Goal: Information Seeking & Learning: Learn about a topic

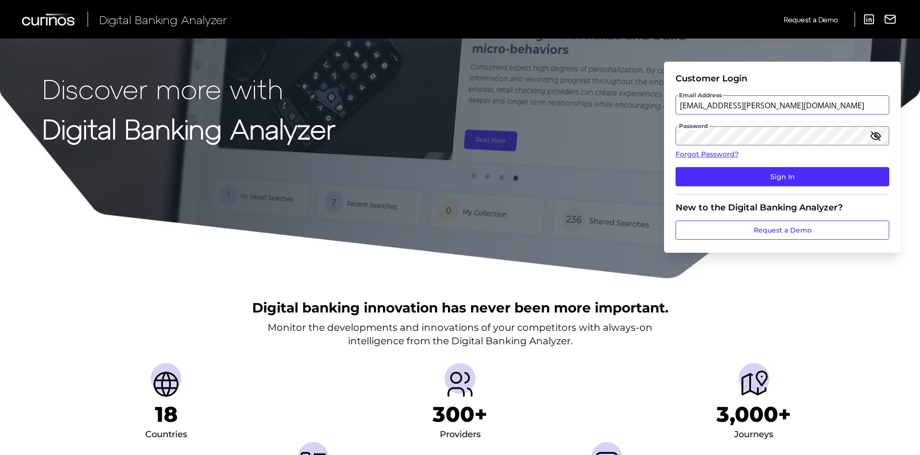
click at [778, 109] on input "[EMAIL_ADDRESS][PERSON_NAME][DOMAIN_NAME]" at bounding box center [783, 104] width 214 height 19
type input "[EMAIL_ADDRESS][DOMAIN_NAME]"
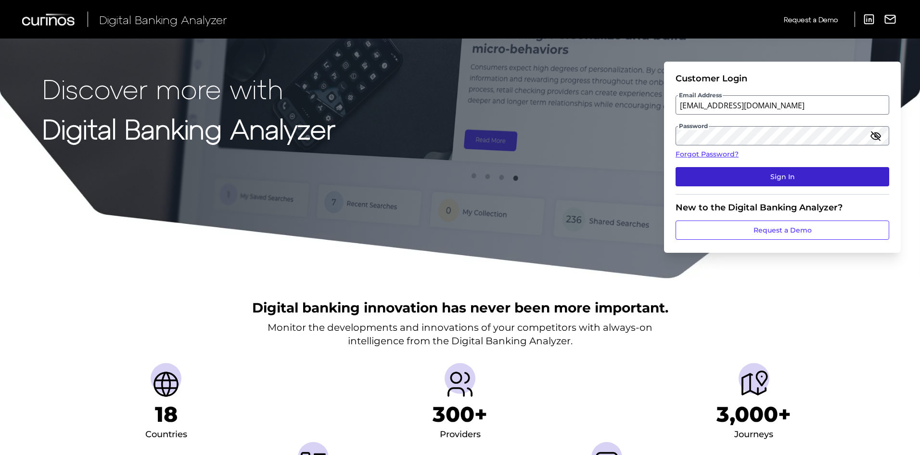
click at [777, 179] on button "Sign In" at bounding box center [783, 176] width 214 height 19
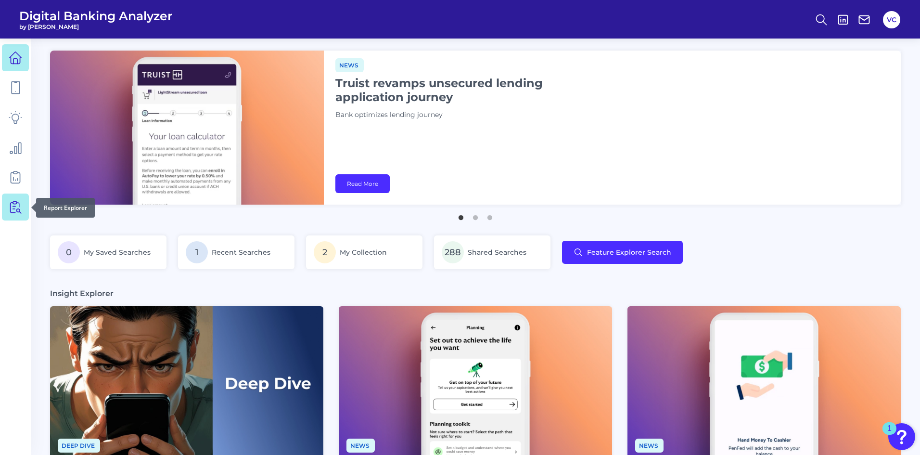
click at [17, 210] on icon at bounding box center [17, 207] width 8 height 12
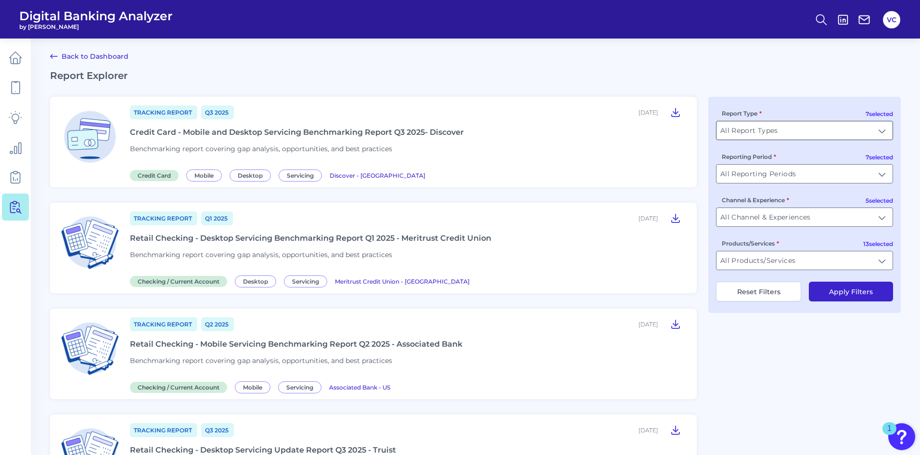
click at [851, 130] on input "All Report Types" at bounding box center [805, 130] width 176 height 18
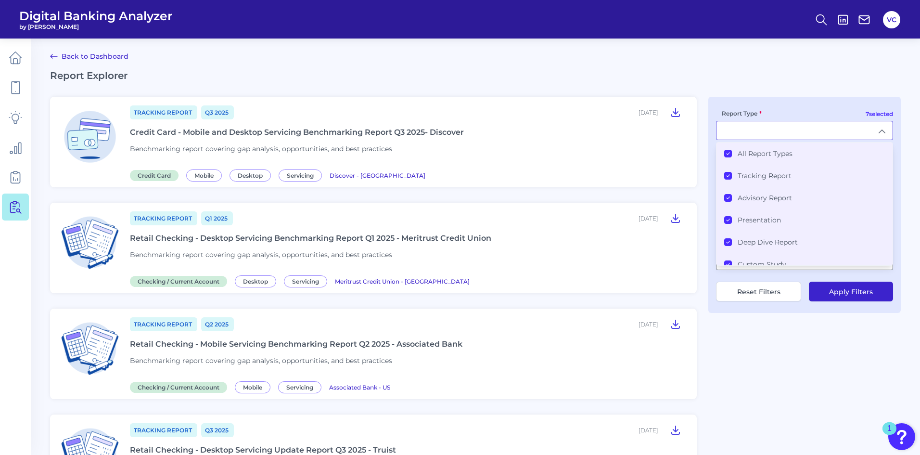
type input "All Report Types"
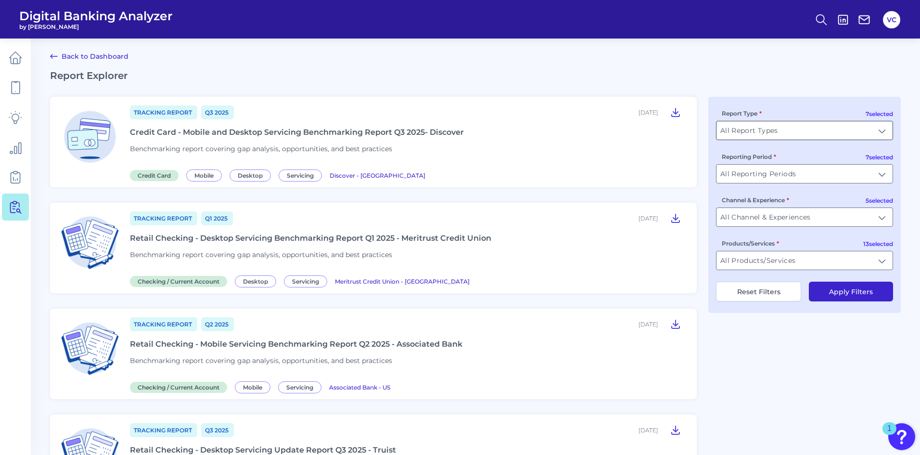
click at [885, 131] on input "All Report Types" at bounding box center [805, 130] width 176 height 18
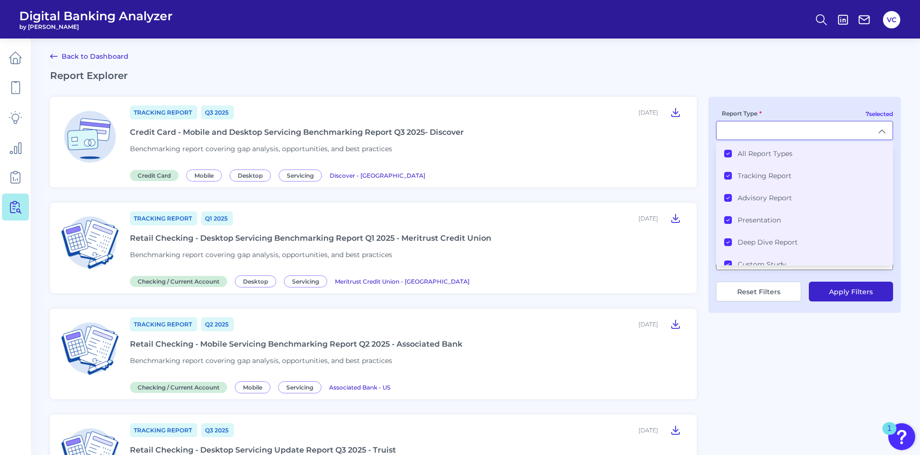
click at [729, 151] on icon at bounding box center [728, 153] width 5 height 5
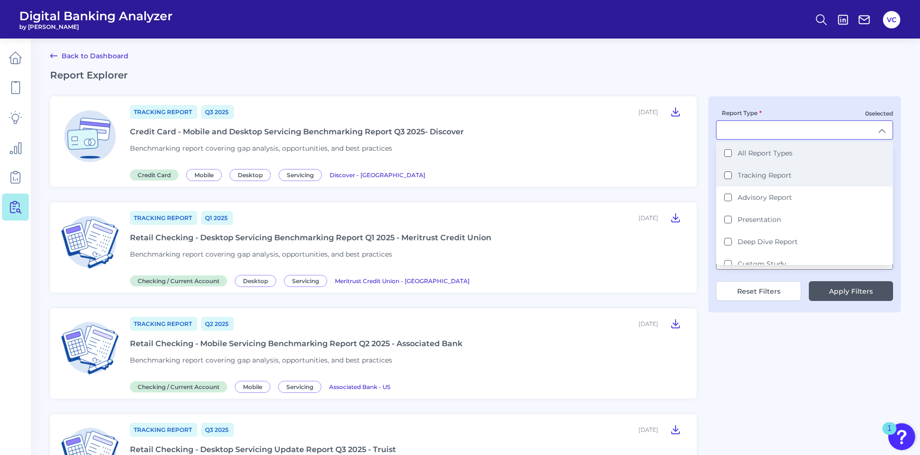
click at [728, 174] on Report "Tracking Report" at bounding box center [728, 175] width 8 height 8
type input "Tracking Report"
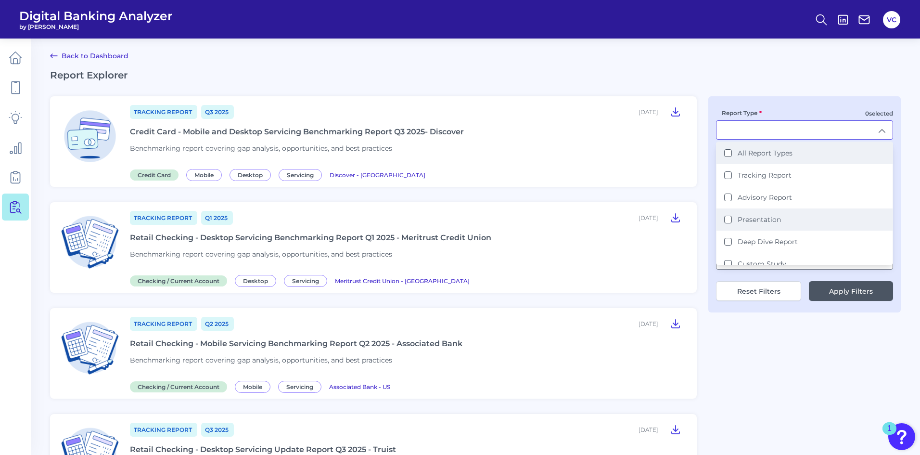
scroll to position [1, 0]
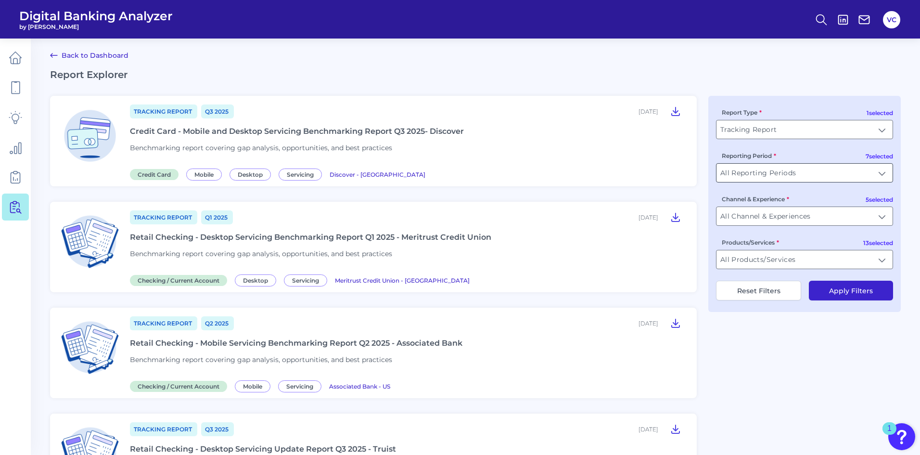
click at [883, 171] on input "All Reporting Periods" at bounding box center [805, 173] width 176 height 18
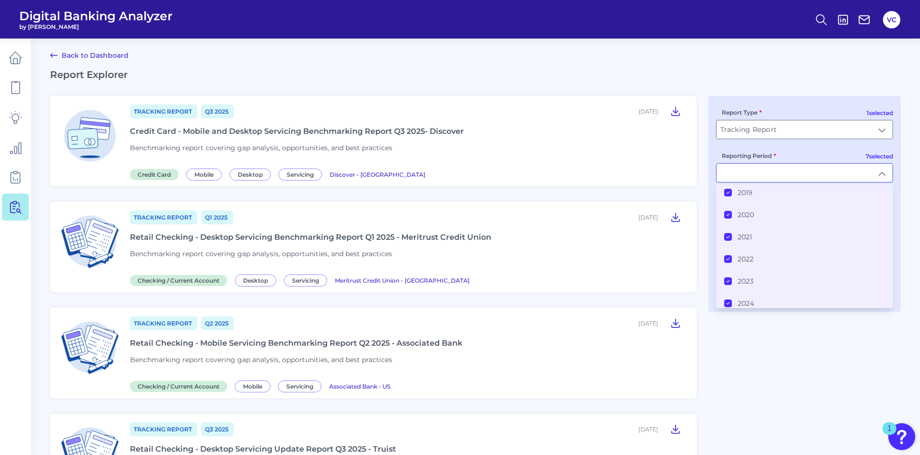
scroll to position [54, 0]
click at [730, 186] on icon at bounding box center [728, 185] width 5 height 5
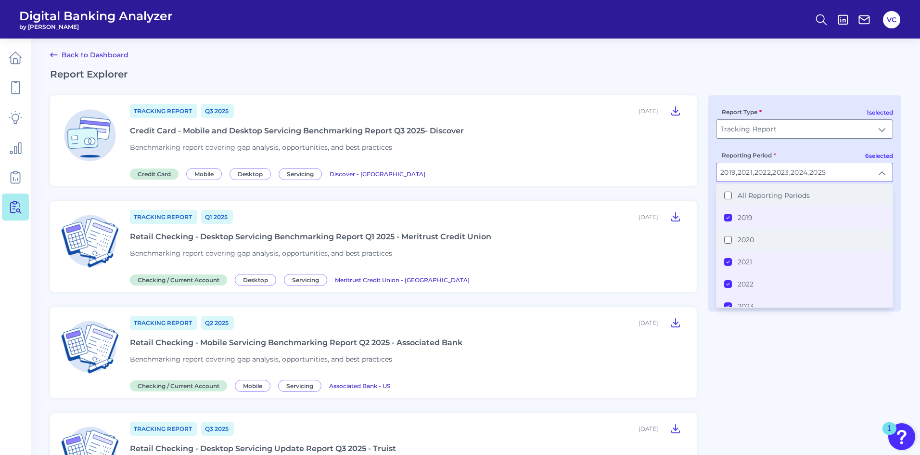
scroll to position [0, 0]
click at [727, 199] on Periods "All Reporting Periods" at bounding box center [728, 197] width 8 height 8
type input "All Reporting Periods"
click at [729, 195] on icon at bounding box center [728, 196] width 5 height 5
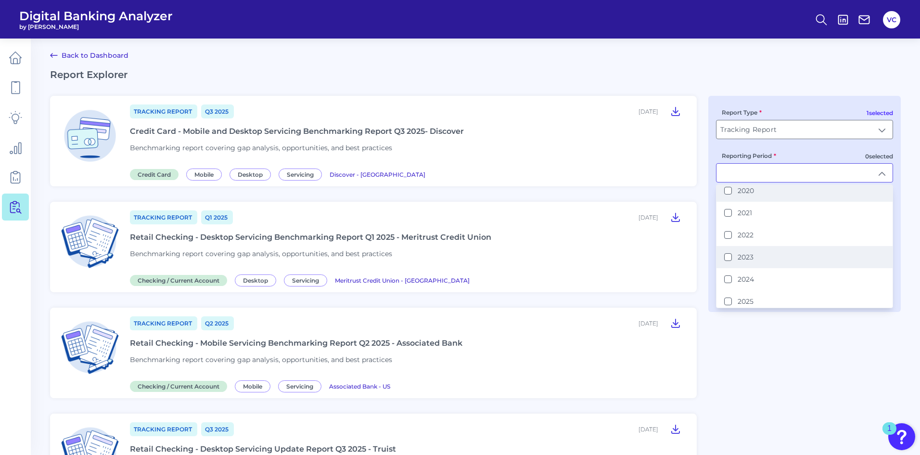
scroll to position [54, 0]
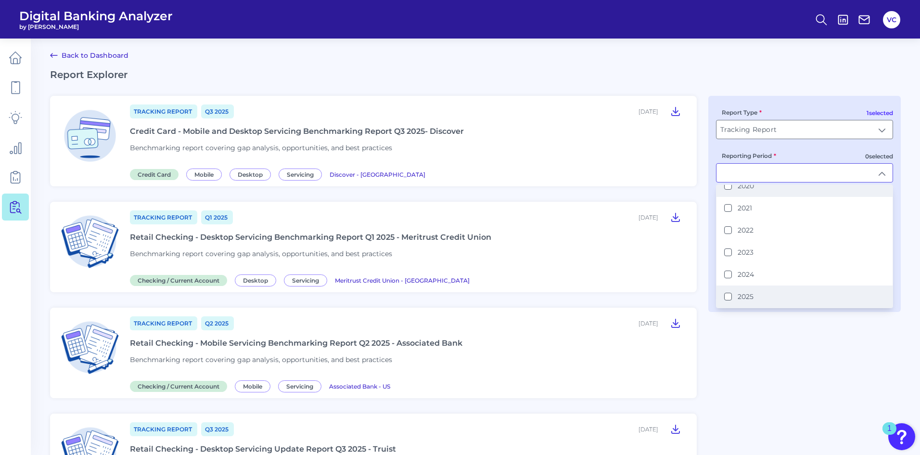
click at [729, 297] on button "2025" at bounding box center [728, 297] width 8 height 8
type input "2025"
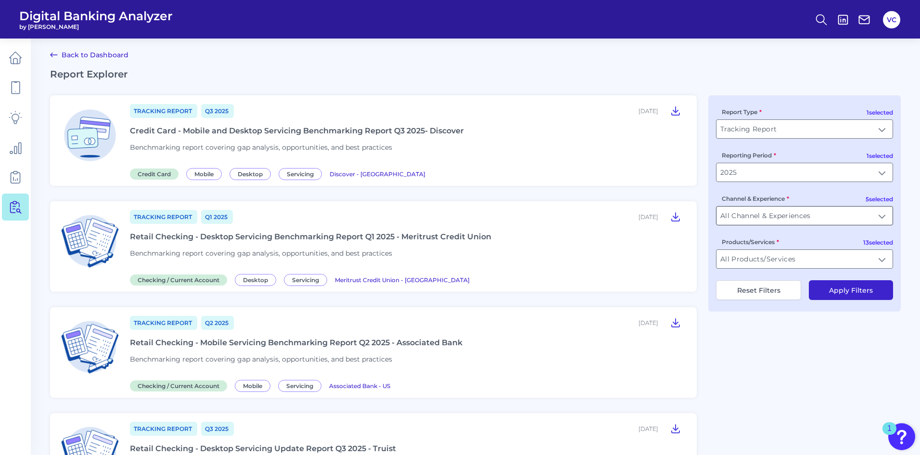
click at [861, 219] on input "All Channel & Experiences" at bounding box center [805, 215] width 176 height 18
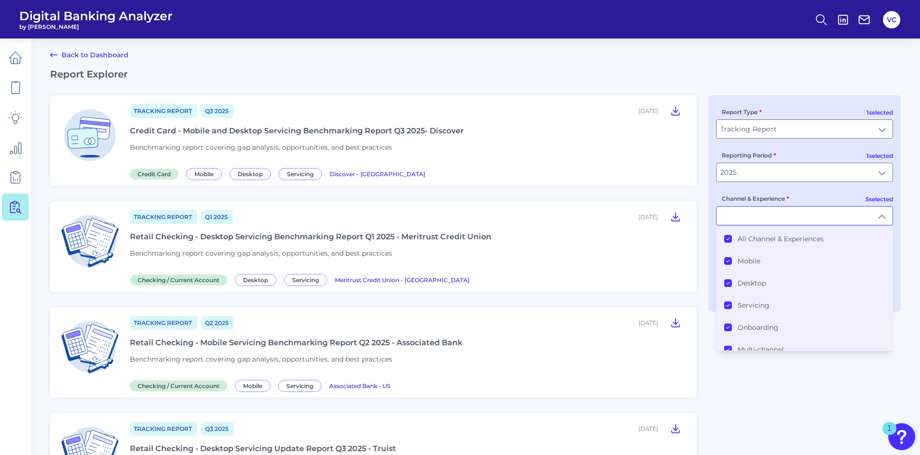
click at [729, 238] on icon at bounding box center [728, 239] width 3 height 2
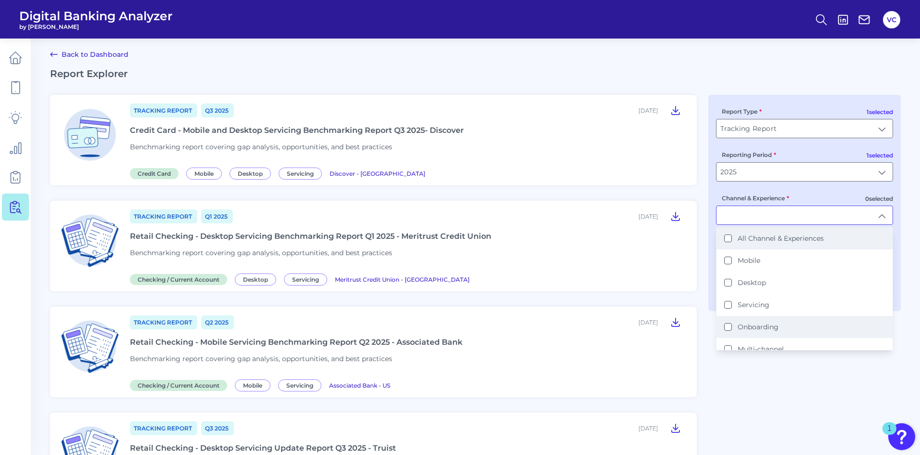
click at [730, 330] on button "Onboarding" at bounding box center [728, 327] width 8 height 8
type input "Onboarding"
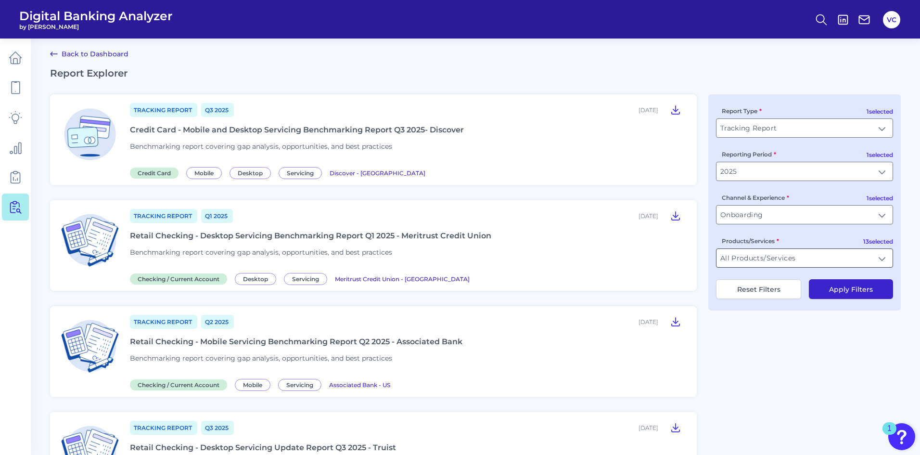
click at [779, 259] on input "All Products/Services" at bounding box center [805, 258] width 176 height 18
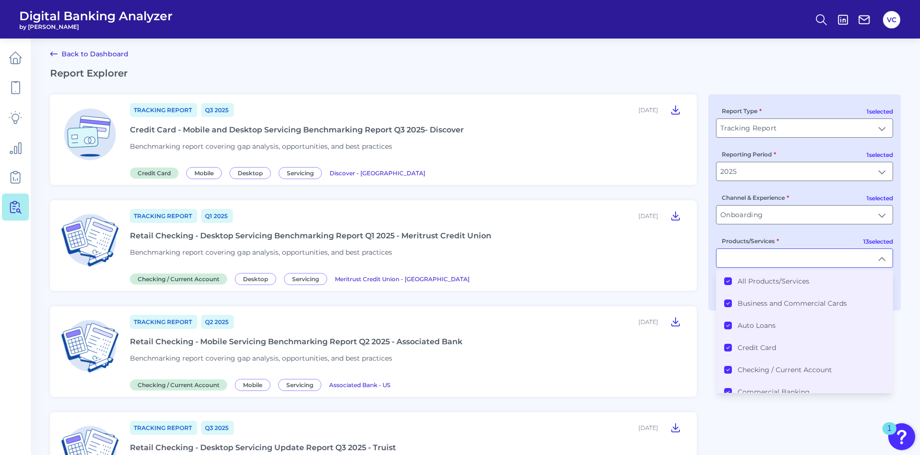
click at [729, 279] on icon at bounding box center [728, 281] width 5 height 5
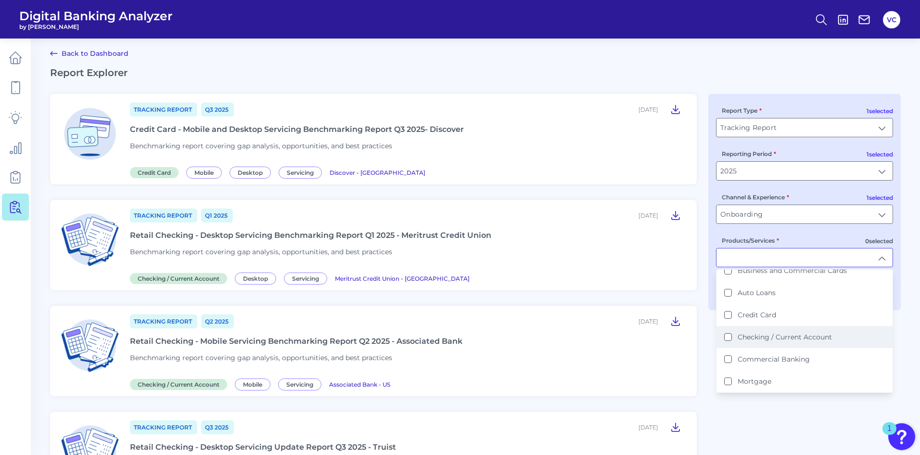
scroll to position [48, 0]
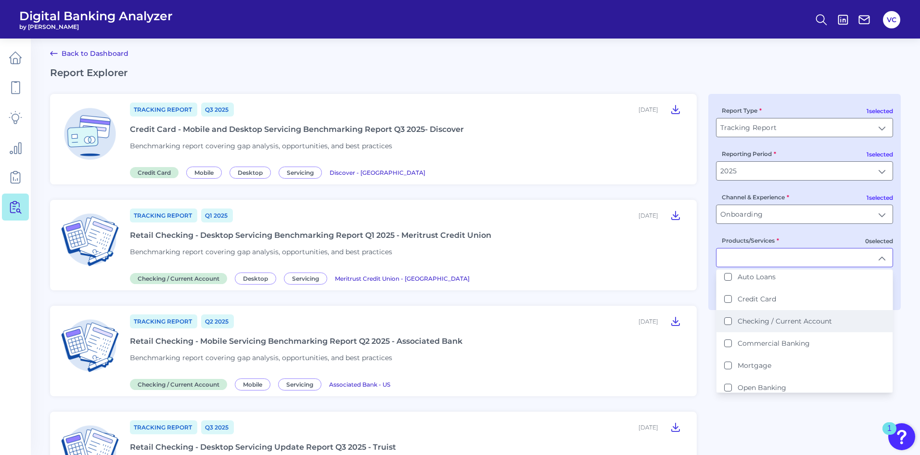
click at [732, 321] on Account "Checking / Current Account" at bounding box center [728, 321] width 8 height 8
type input "Checking / Current Account"
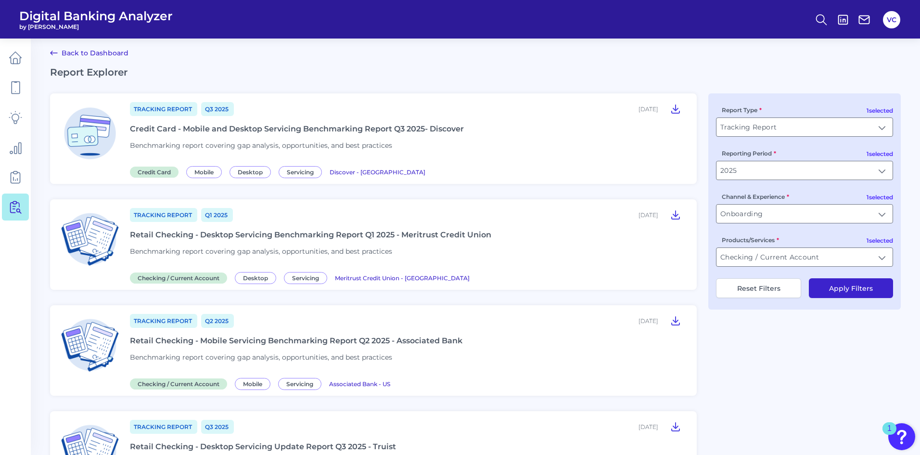
click at [852, 288] on button "Apply Filters" at bounding box center [851, 288] width 84 height 20
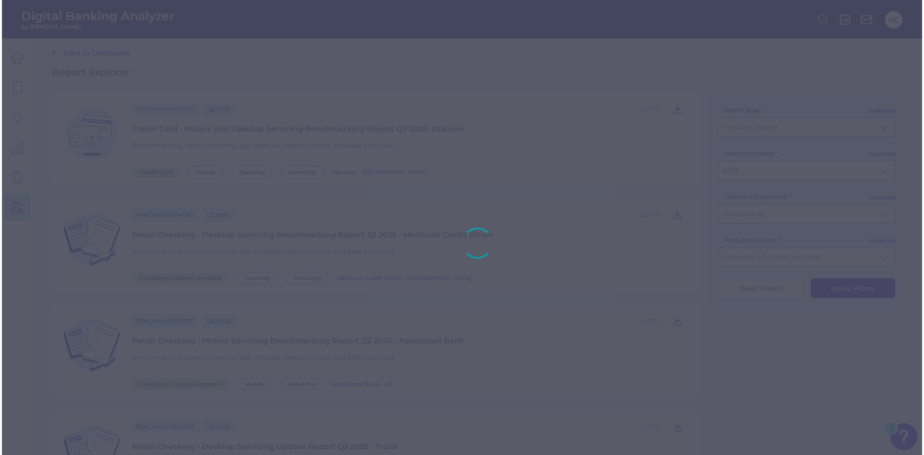
scroll to position [0, 0]
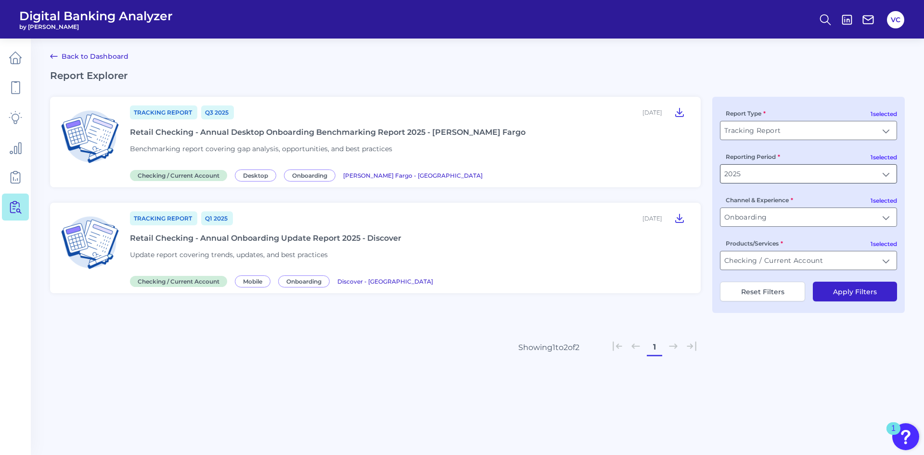
click at [886, 175] on input "2025" at bounding box center [809, 174] width 176 height 18
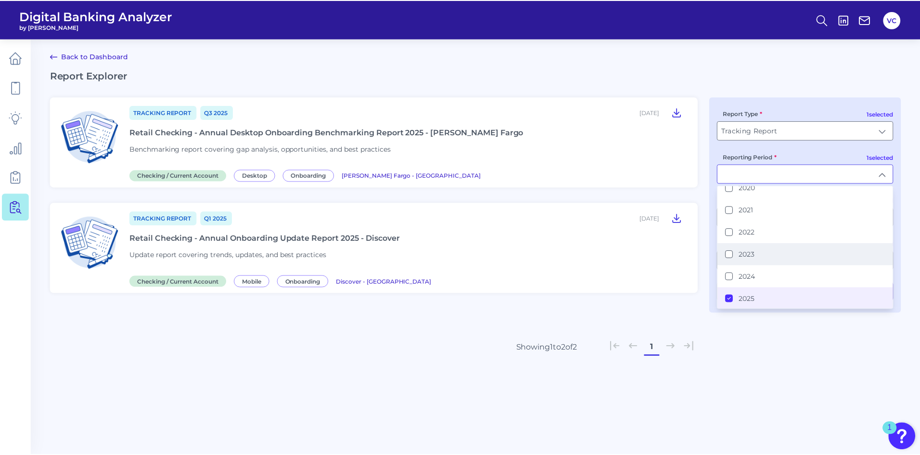
scroll to position [54, 0]
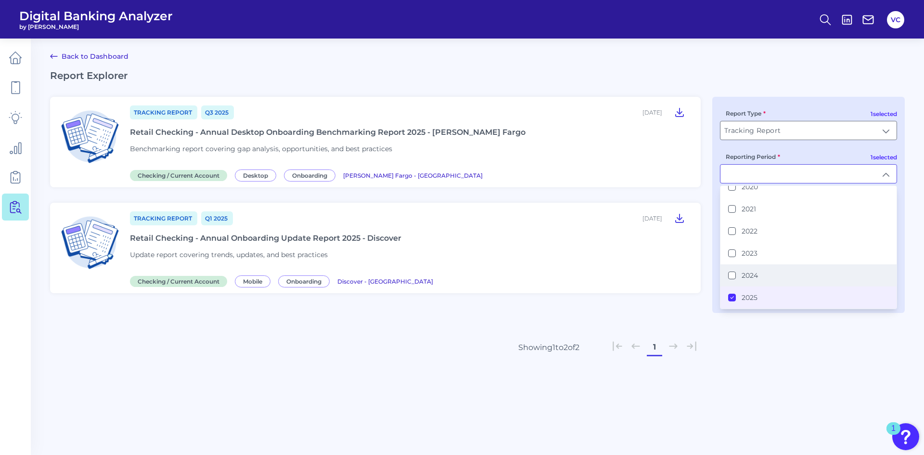
click at [734, 275] on button "2024" at bounding box center [732, 275] width 8 height 8
click at [736, 298] on div "2025" at bounding box center [742, 297] width 29 height 9
type input "2024"
click at [758, 337] on div "Tracking Report Q3 [DATE], 2025 Retail Checking - Annual Desktop Onboarding Ben…" at bounding box center [477, 241] width 855 height 289
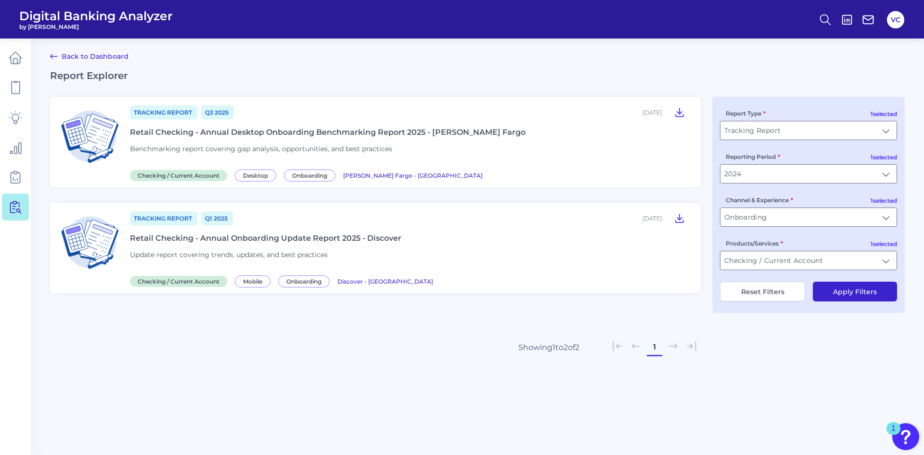
click at [855, 291] on button "Apply Filters" at bounding box center [855, 292] width 84 height 20
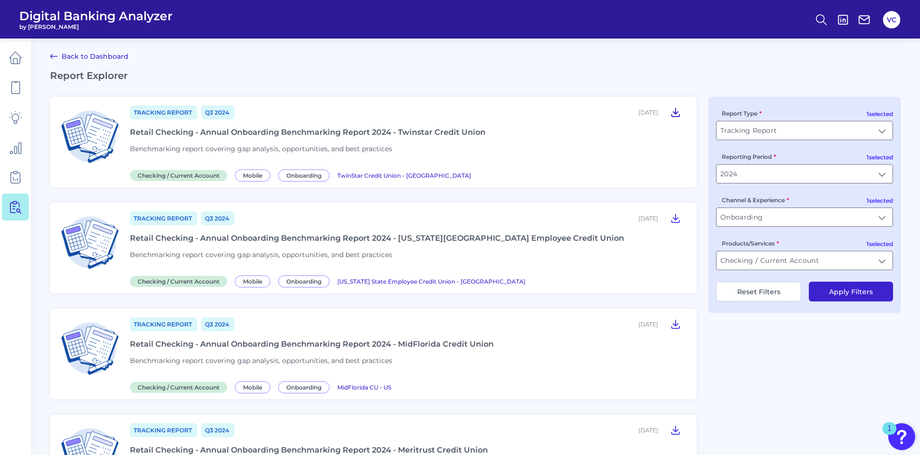
click at [676, 114] on icon at bounding box center [676, 112] width 8 height 8
